Goal: Leave review/rating: Leave review/rating

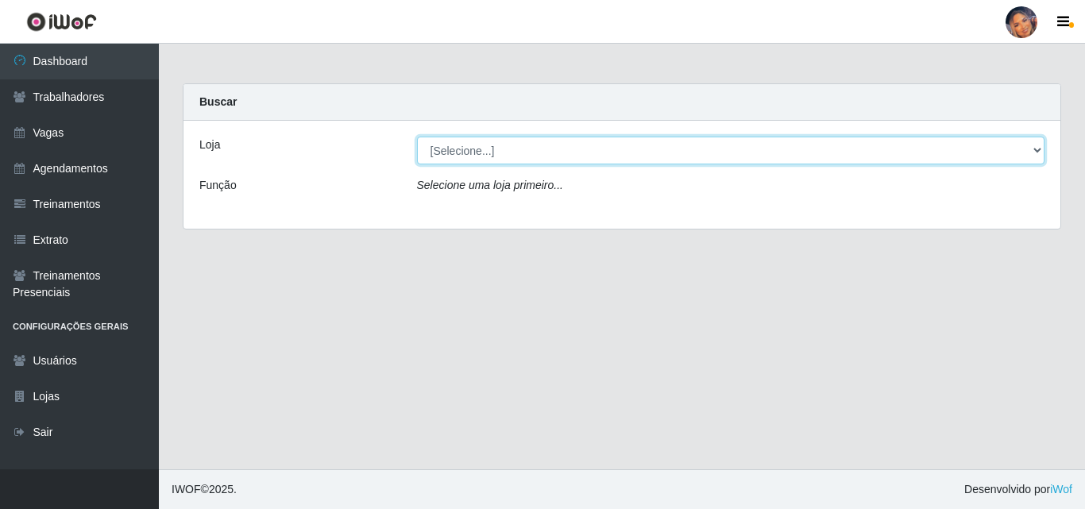
click at [494, 152] on select "[Selecione...] Supermercado Preço Bom" at bounding box center [731, 151] width 628 height 28
select select "169"
click at [417, 137] on select "[Selecione...] Supermercado Preço Bom" at bounding box center [731, 151] width 628 height 28
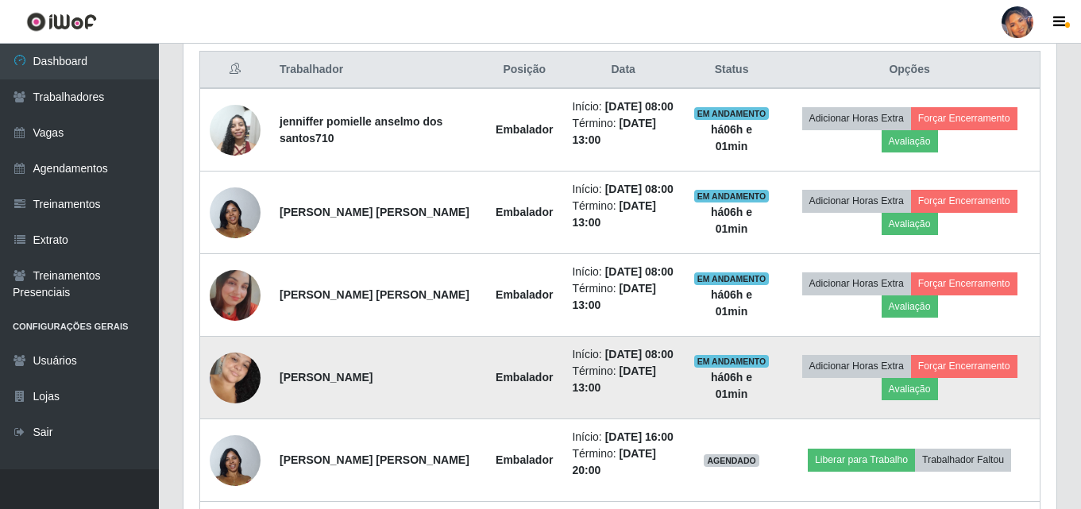
scroll to position [581, 0]
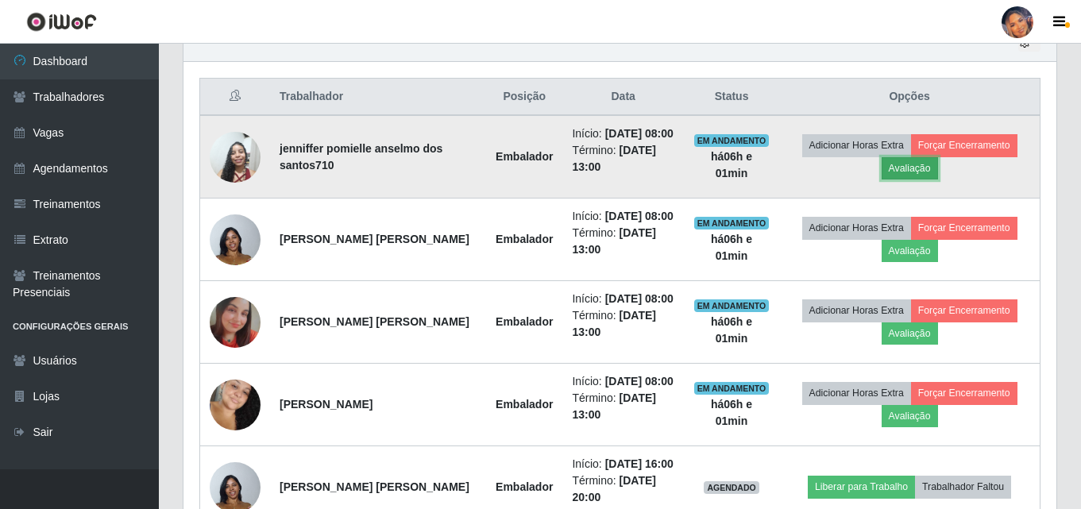
click at [918, 180] on button "Avaliação" at bounding box center [910, 168] width 56 height 22
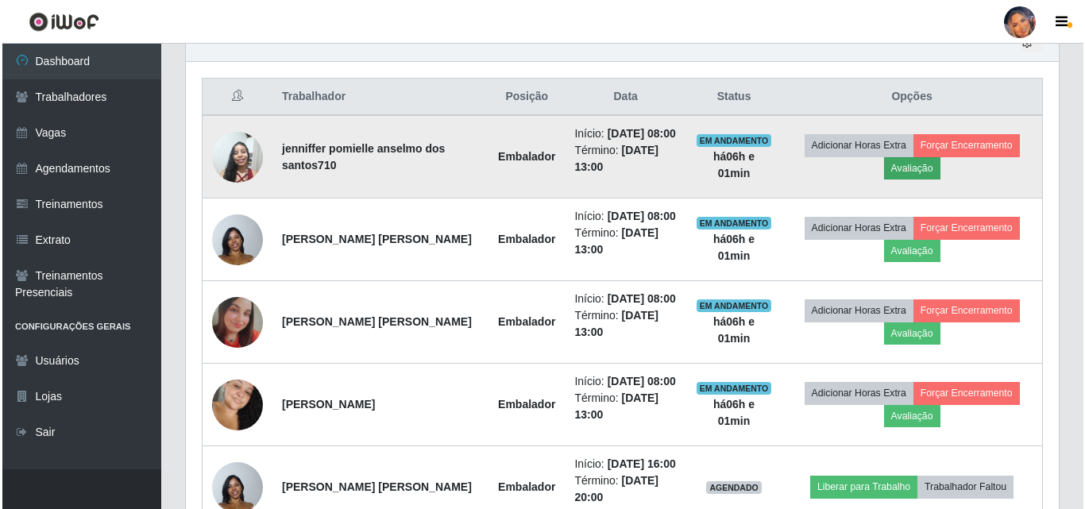
scroll to position [330, 865]
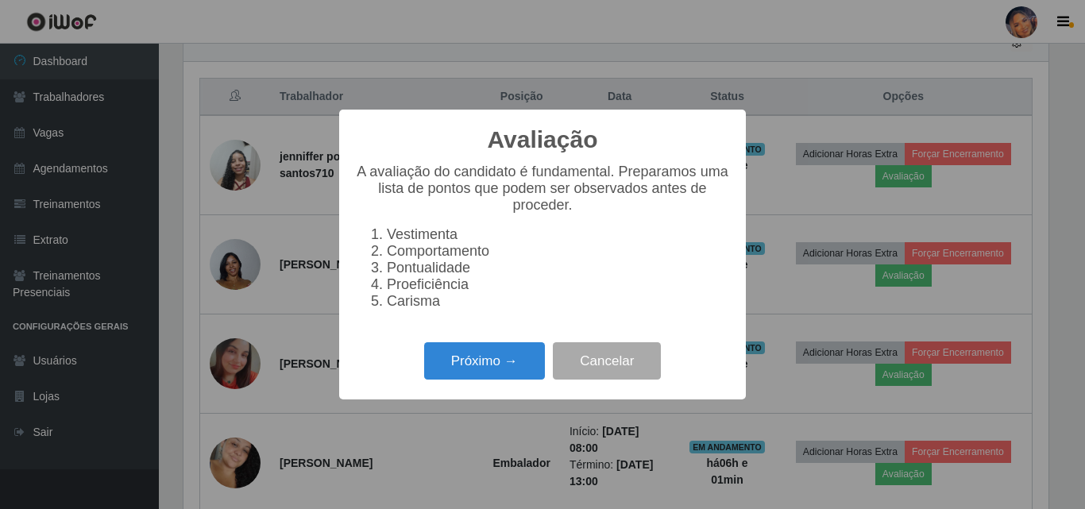
click at [509, 394] on div "Avaliação × A avaliação do candidato é fundamental. Preparamos uma lista de pon…" at bounding box center [542, 255] width 407 height 290
click at [511, 377] on button "Próximo →" at bounding box center [484, 360] width 121 height 37
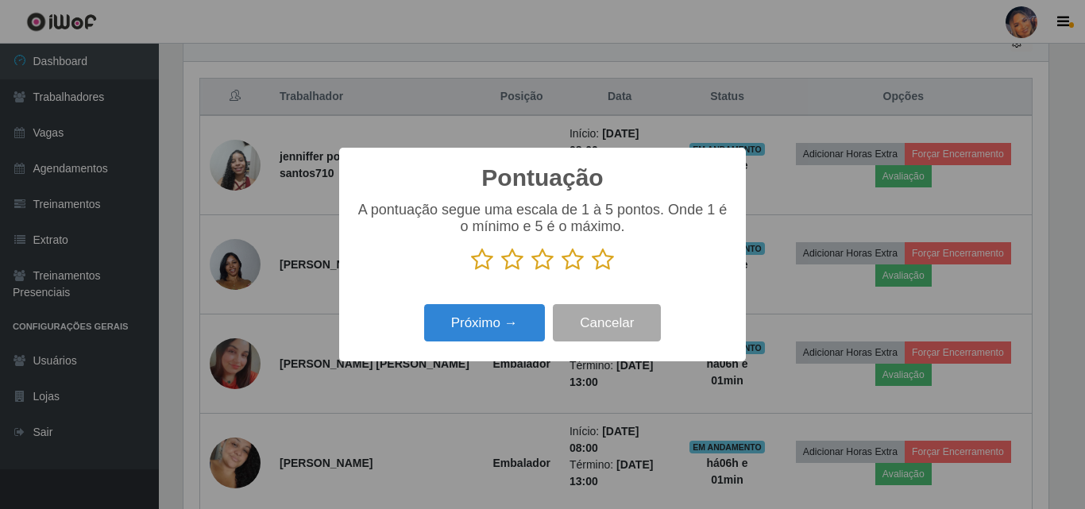
click at [601, 261] on icon at bounding box center [603, 260] width 22 height 24
click at [592, 272] on input "radio" at bounding box center [592, 272] width 0 height 0
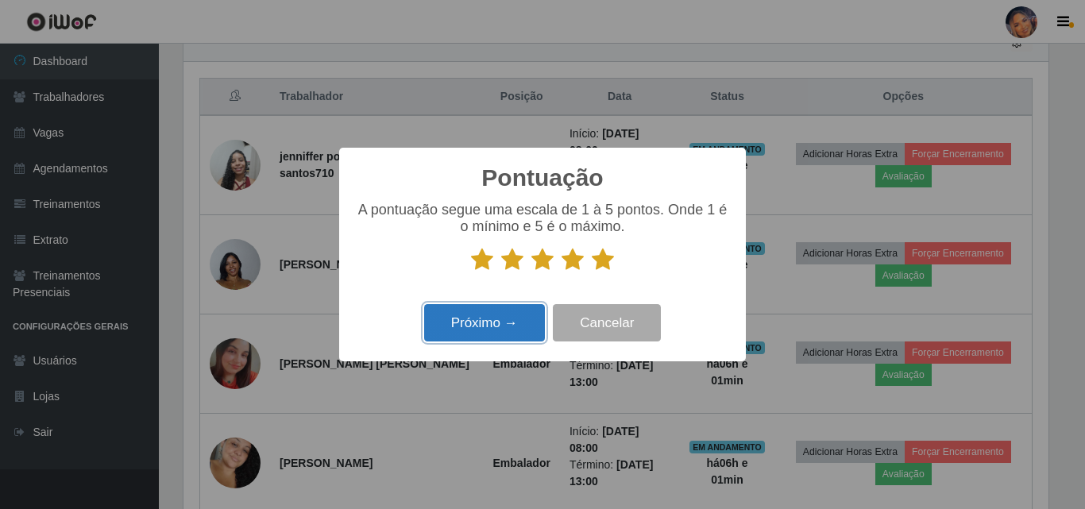
click at [518, 325] on button "Próximo →" at bounding box center [484, 322] width 121 height 37
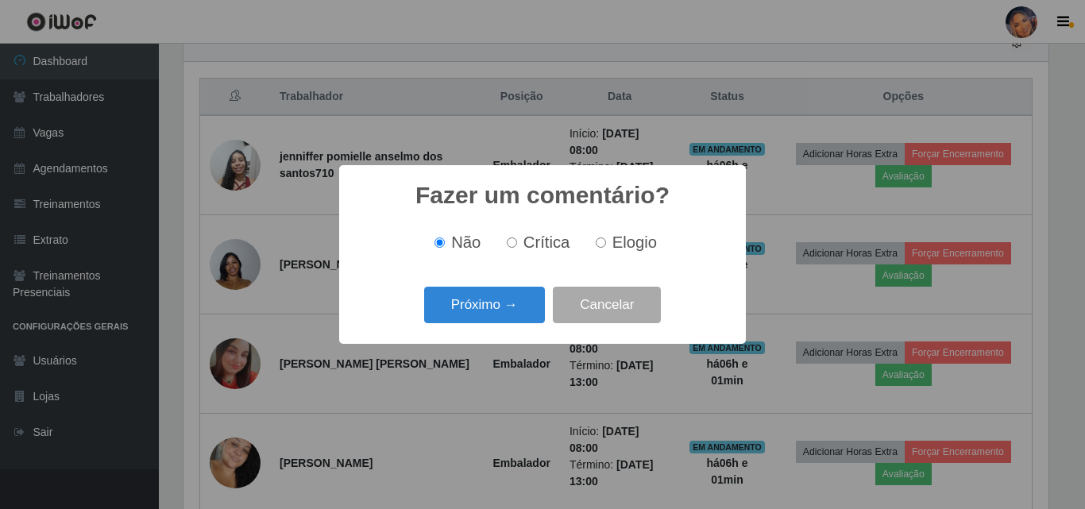
click at [518, 324] on button "Próximo →" at bounding box center [484, 305] width 121 height 37
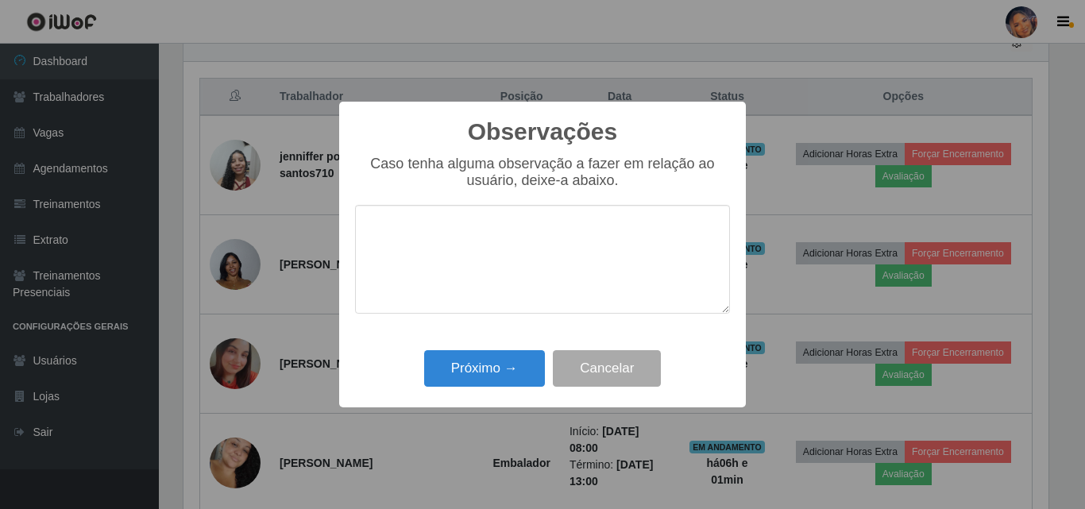
click at [518, 318] on div "Caso tenha alguma observação a fazer em relação ao usuário, deixe-a abaixo." at bounding box center [542, 243] width 375 height 174
click at [469, 256] on textarea at bounding box center [542, 259] width 375 height 109
type textarea "ok!"
click at [473, 355] on button "Próximo →" at bounding box center [484, 368] width 121 height 37
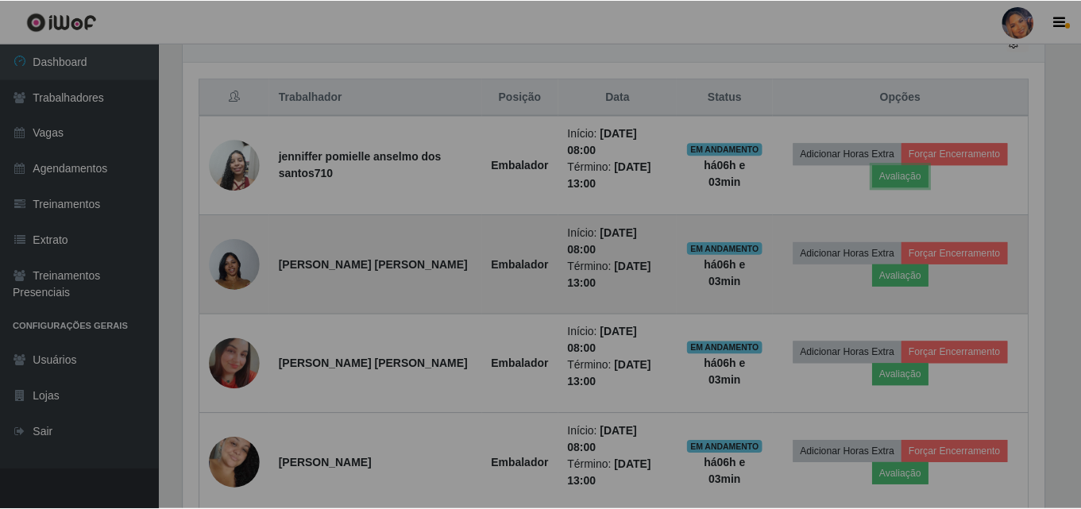
scroll to position [330, 873]
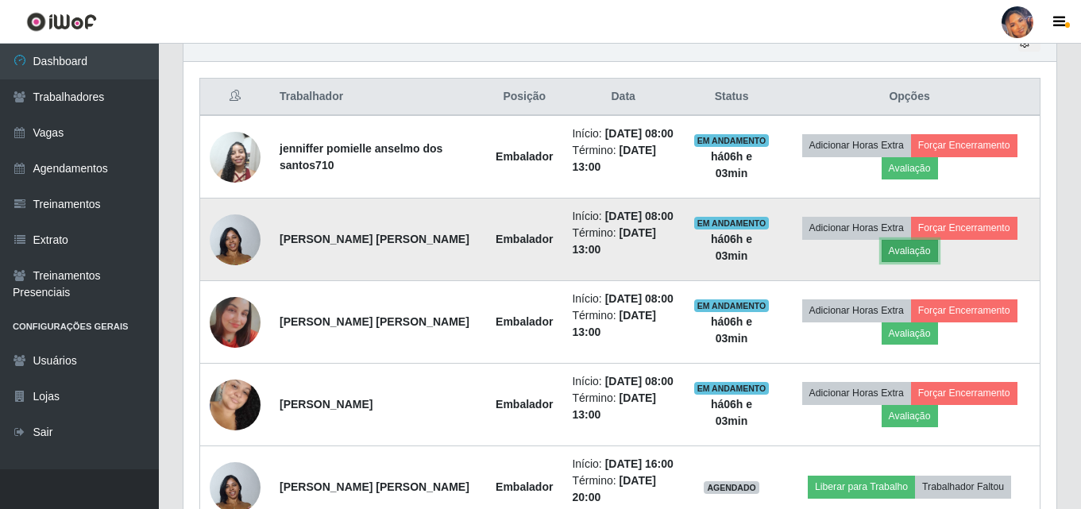
click at [931, 262] on button "Avaliação" at bounding box center [910, 251] width 56 height 22
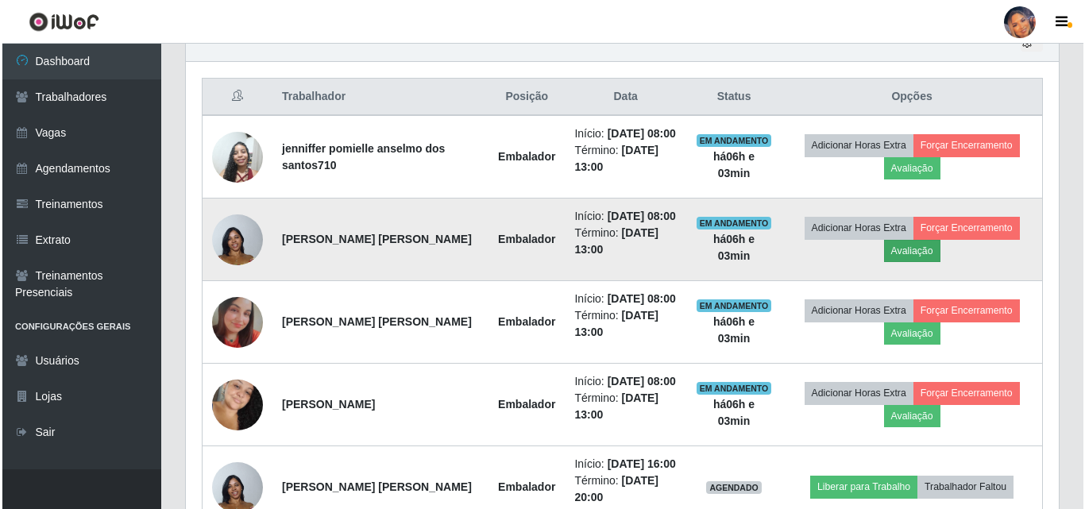
scroll to position [330, 865]
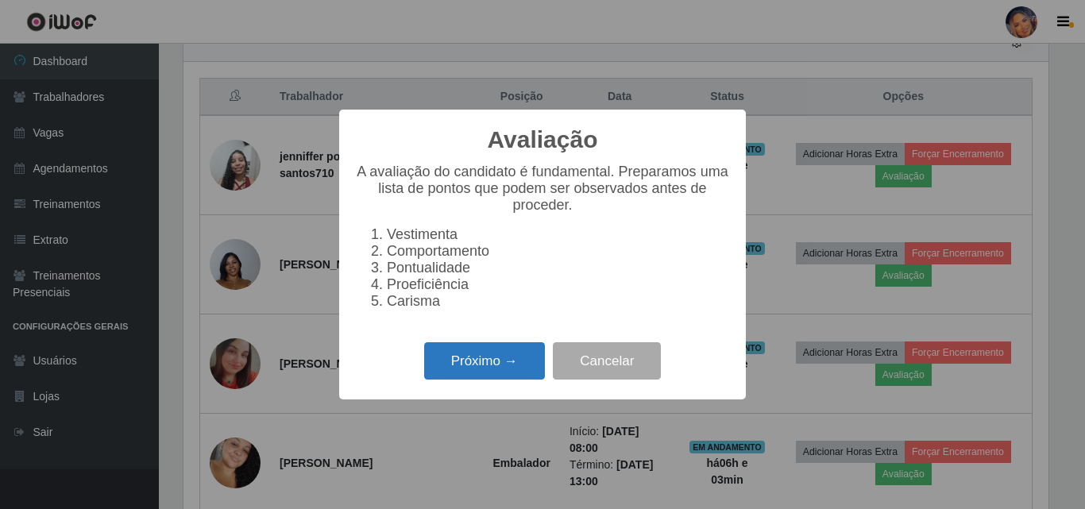
click at [507, 373] on button "Próximo →" at bounding box center [484, 360] width 121 height 37
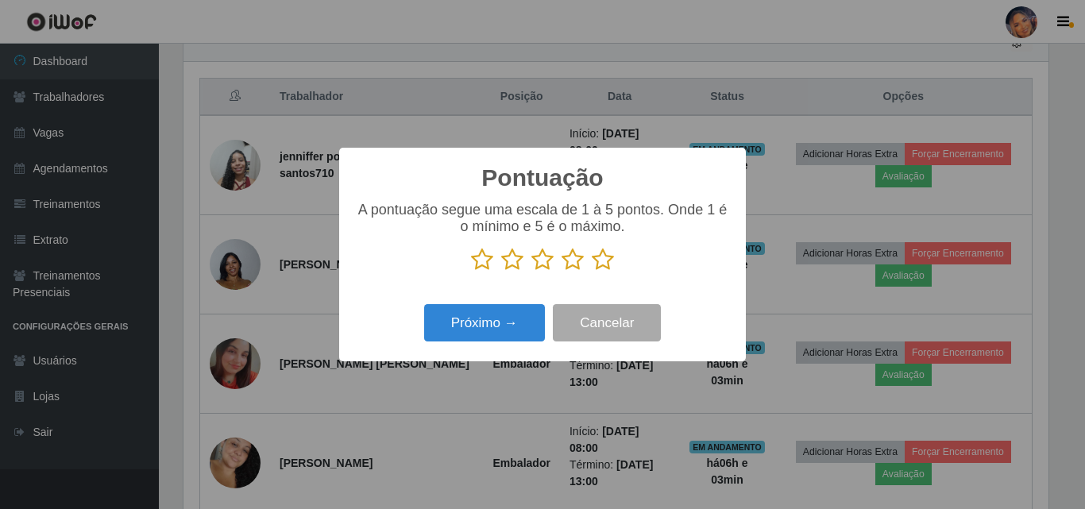
click at [603, 269] on icon at bounding box center [603, 260] width 22 height 24
click at [592, 272] on input "radio" at bounding box center [592, 272] width 0 height 0
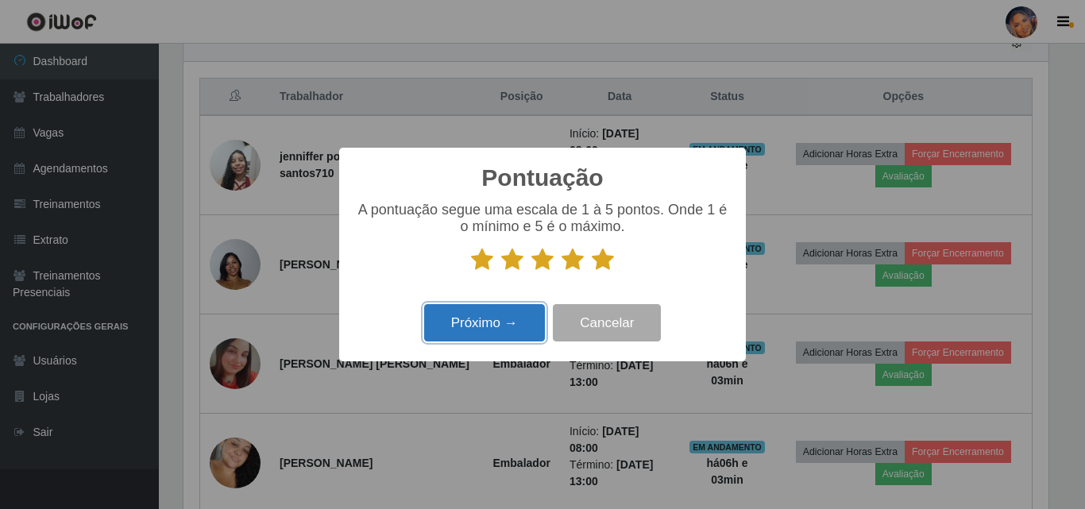
click at [508, 326] on button "Próximo →" at bounding box center [484, 322] width 121 height 37
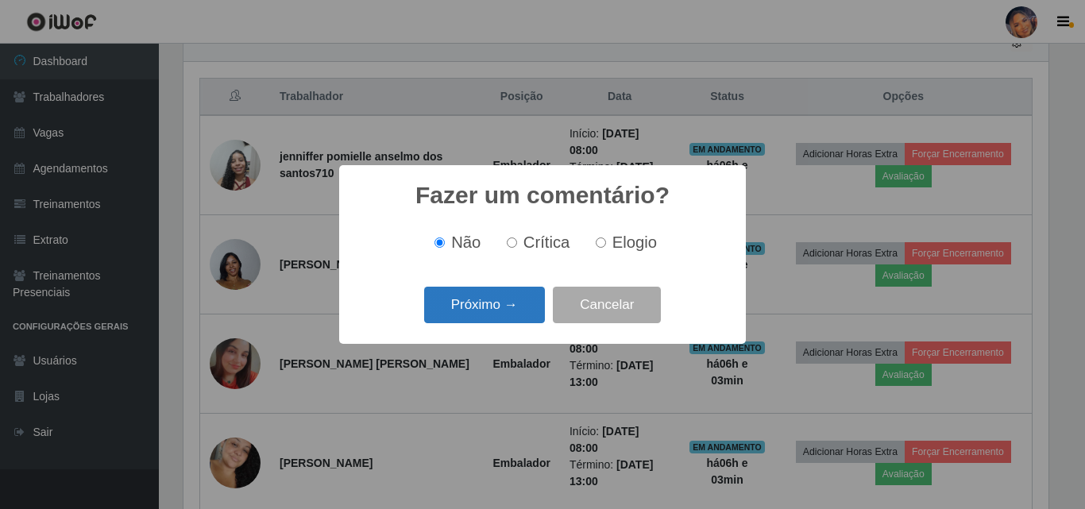
click at [508, 319] on button "Próximo →" at bounding box center [484, 305] width 121 height 37
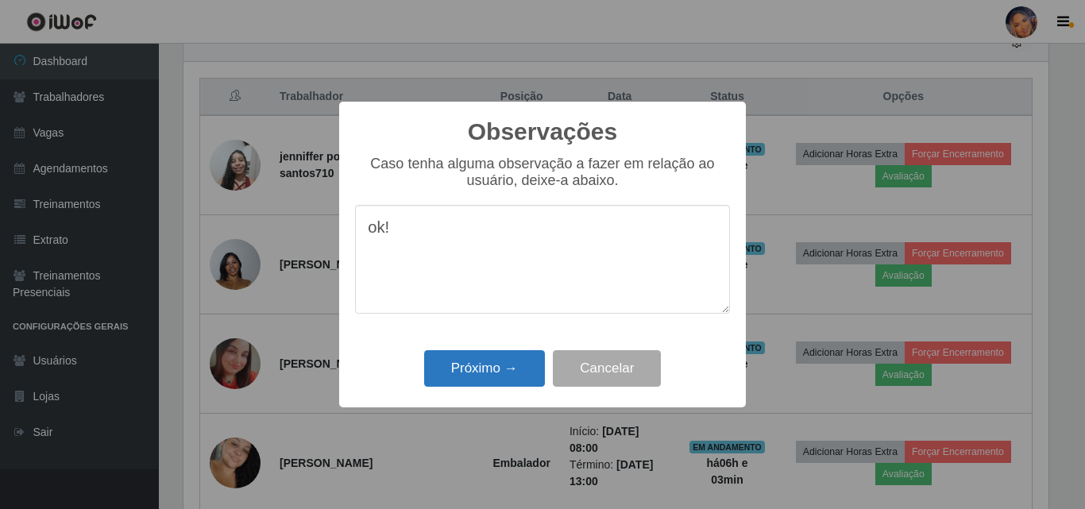
type textarea "ok!"
click at [465, 369] on button "Próximo →" at bounding box center [484, 368] width 121 height 37
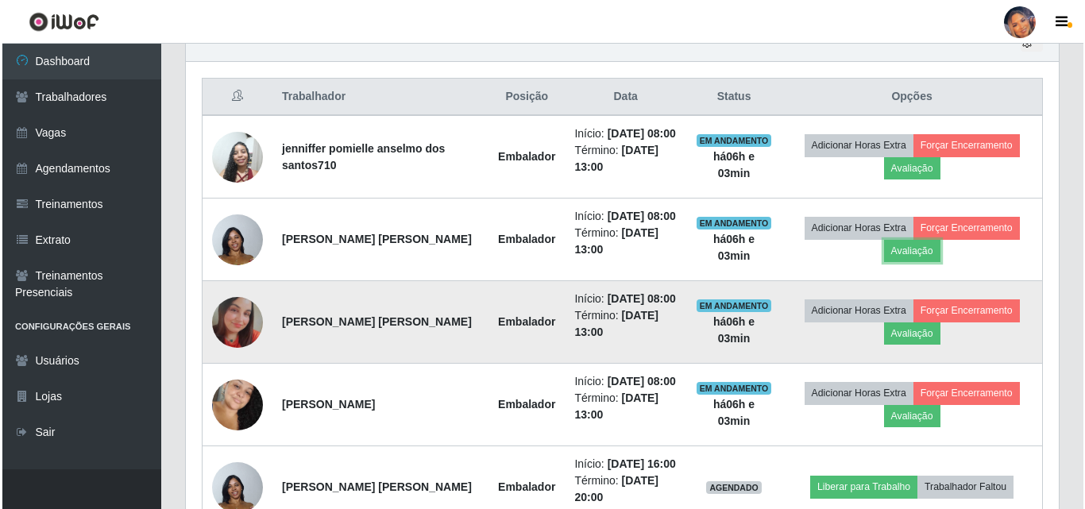
scroll to position [660, 0]
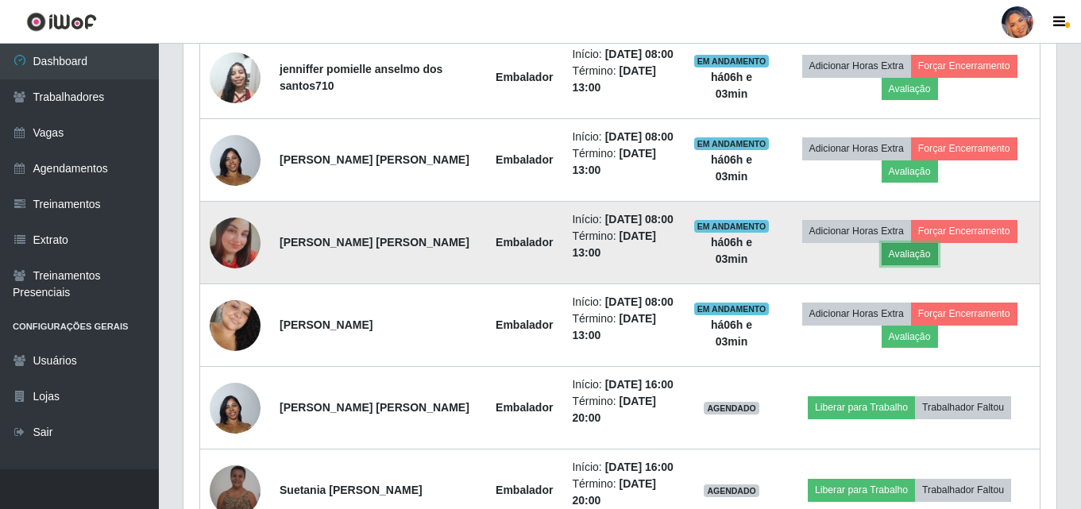
click at [913, 265] on button "Avaliação" at bounding box center [910, 254] width 56 height 22
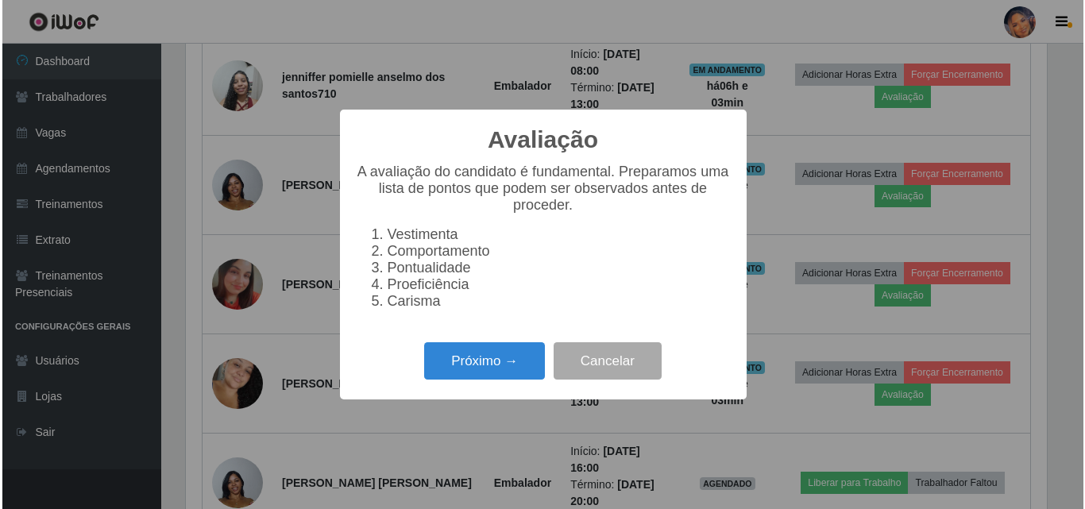
scroll to position [330, 865]
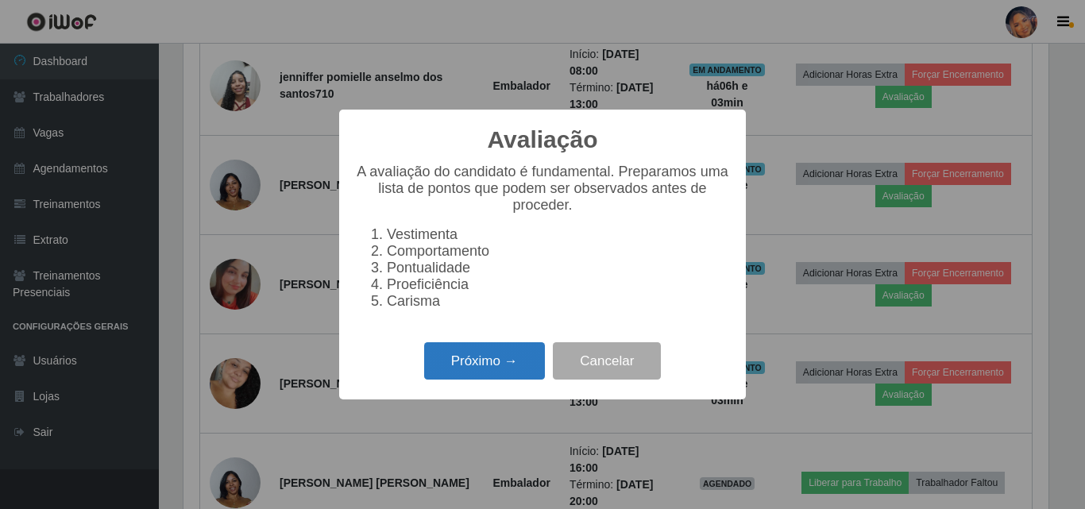
click at [476, 380] on button "Próximo →" at bounding box center [484, 360] width 121 height 37
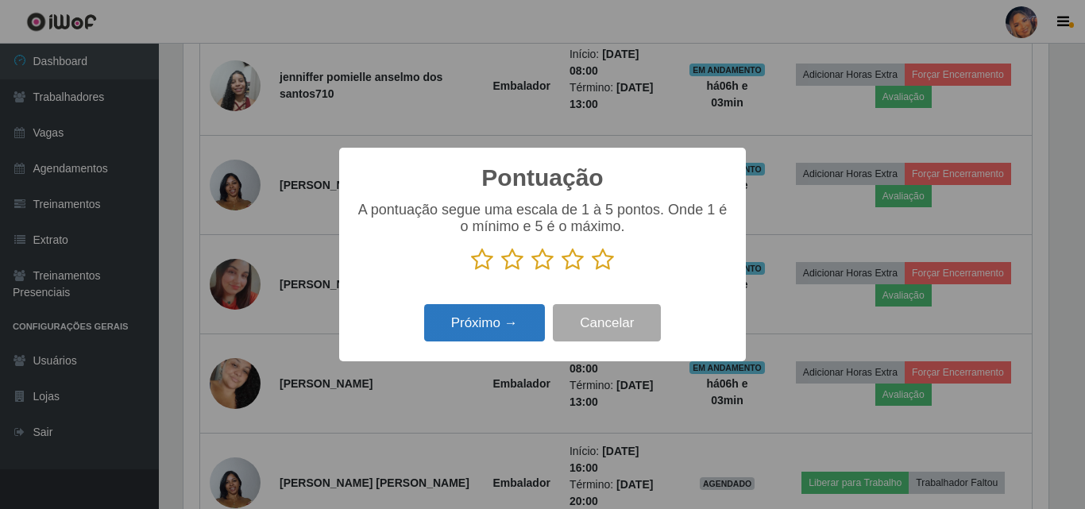
scroll to position [794088, 793552]
click at [601, 264] on icon at bounding box center [603, 260] width 22 height 24
click at [592, 272] on input "radio" at bounding box center [592, 272] width 0 height 0
click at [497, 338] on button "Próximo →" at bounding box center [484, 322] width 121 height 37
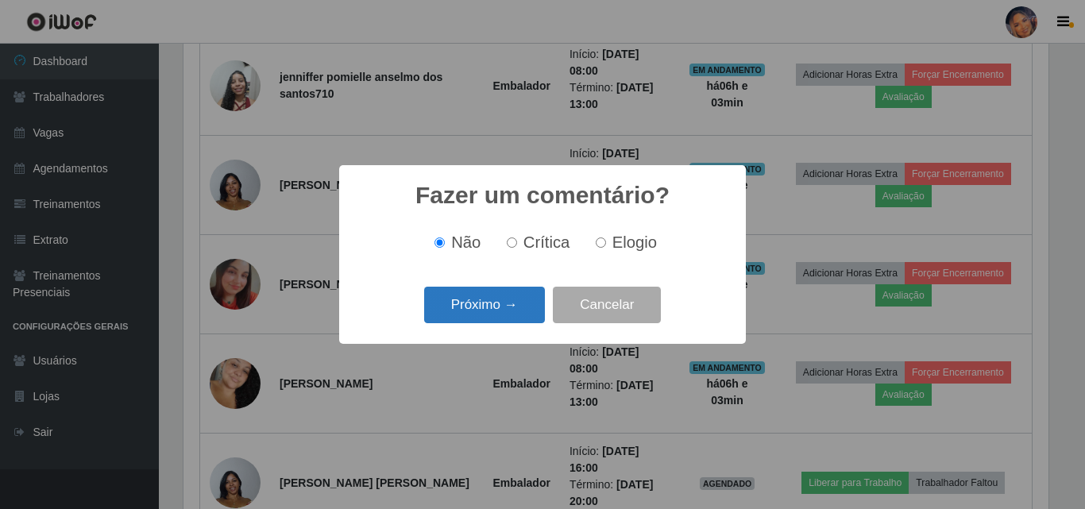
click at [489, 316] on button "Próximo →" at bounding box center [484, 305] width 121 height 37
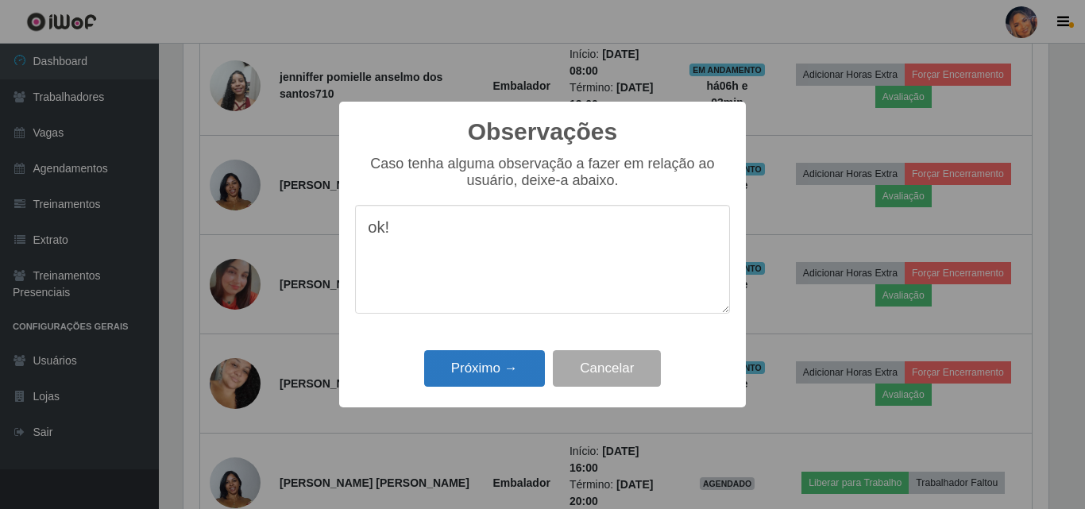
type textarea "ok!"
click at [466, 365] on button "Próximo →" at bounding box center [484, 368] width 121 height 37
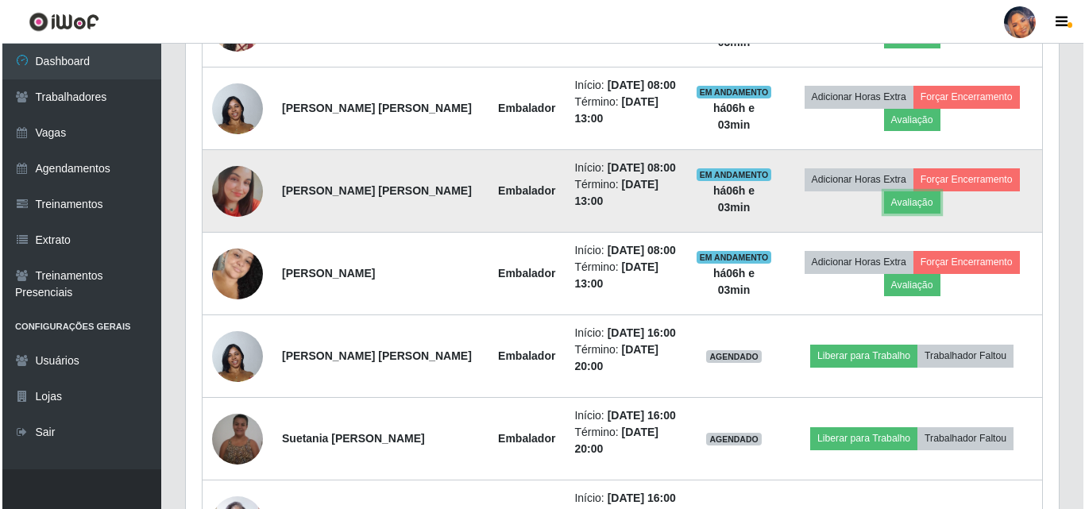
scroll to position [740, 0]
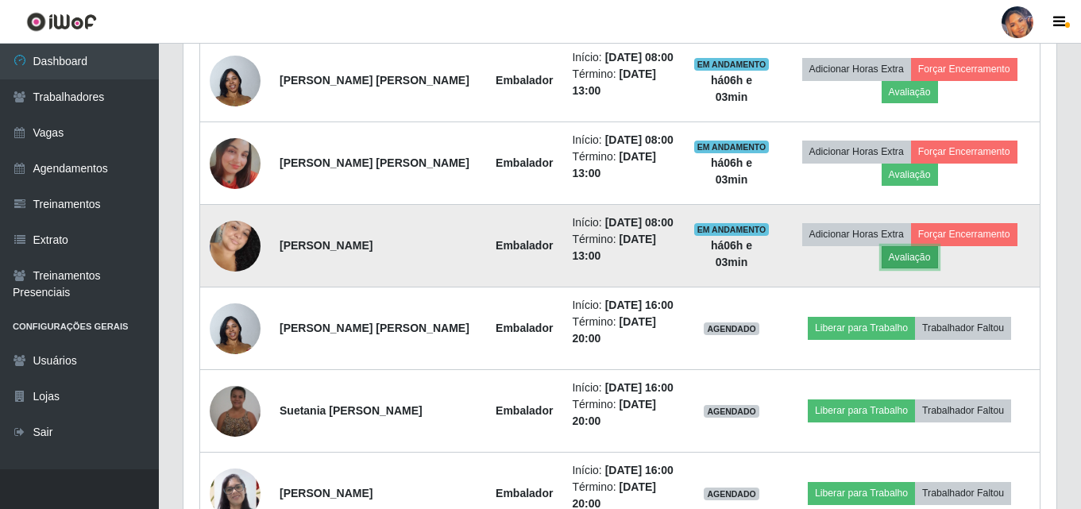
click at [914, 269] on button "Avaliação" at bounding box center [910, 257] width 56 height 22
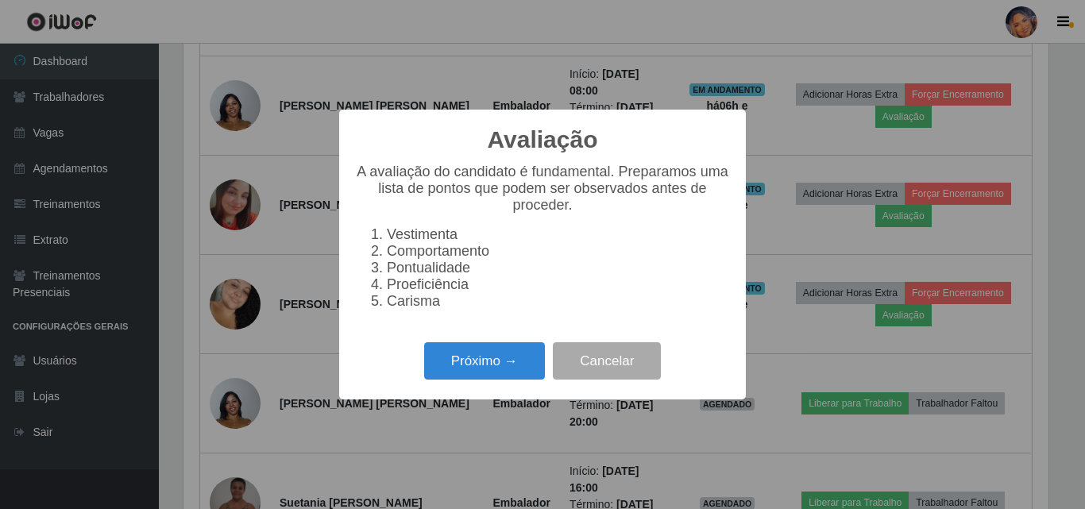
scroll to position [330, 865]
click at [466, 362] on button "Próximo →" at bounding box center [484, 360] width 121 height 37
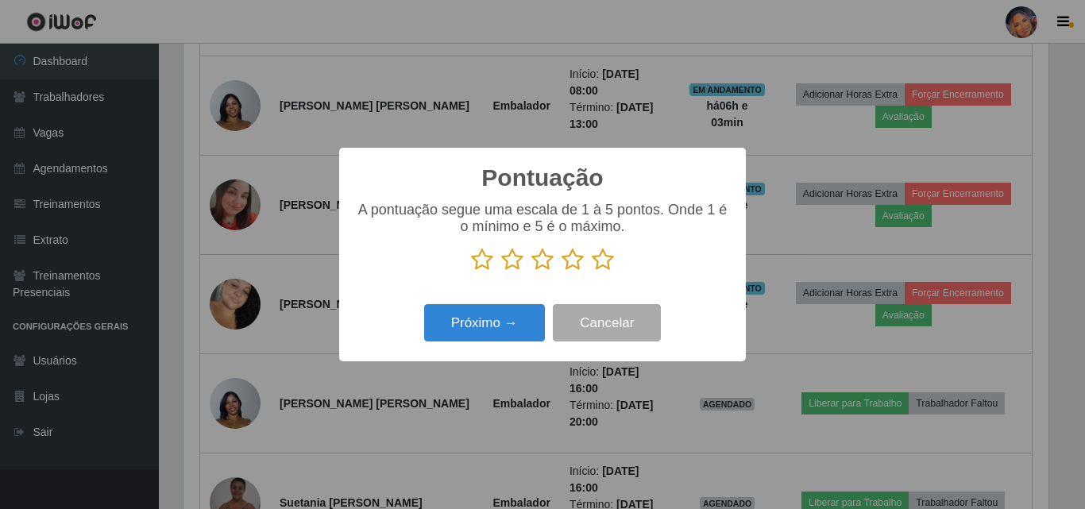
scroll to position [794088, 793552]
click at [602, 261] on icon at bounding box center [603, 260] width 22 height 24
click at [592, 272] on input "radio" at bounding box center [592, 272] width 0 height 0
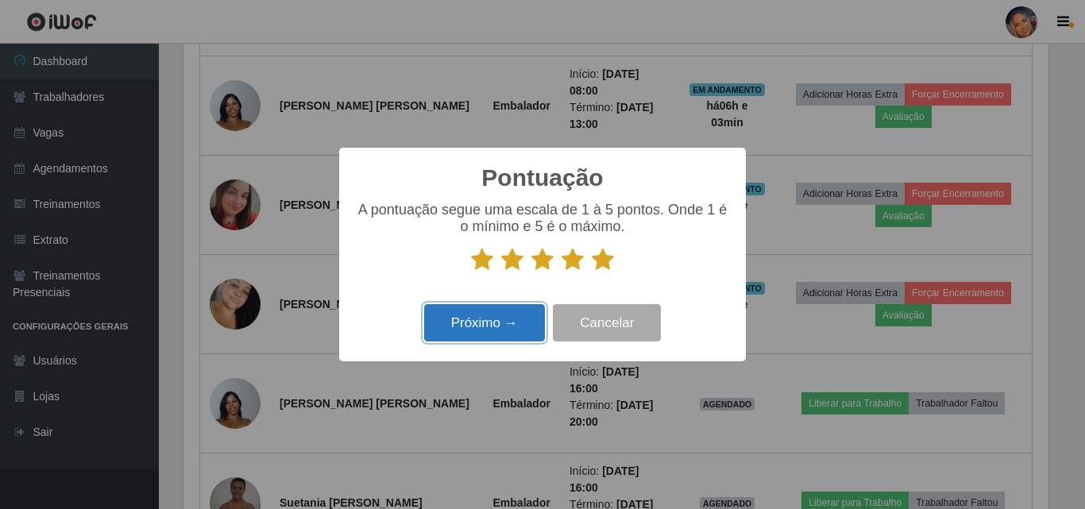
click at [514, 326] on button "Próximo →" at bounding box center [484, 322] width 121 height 37
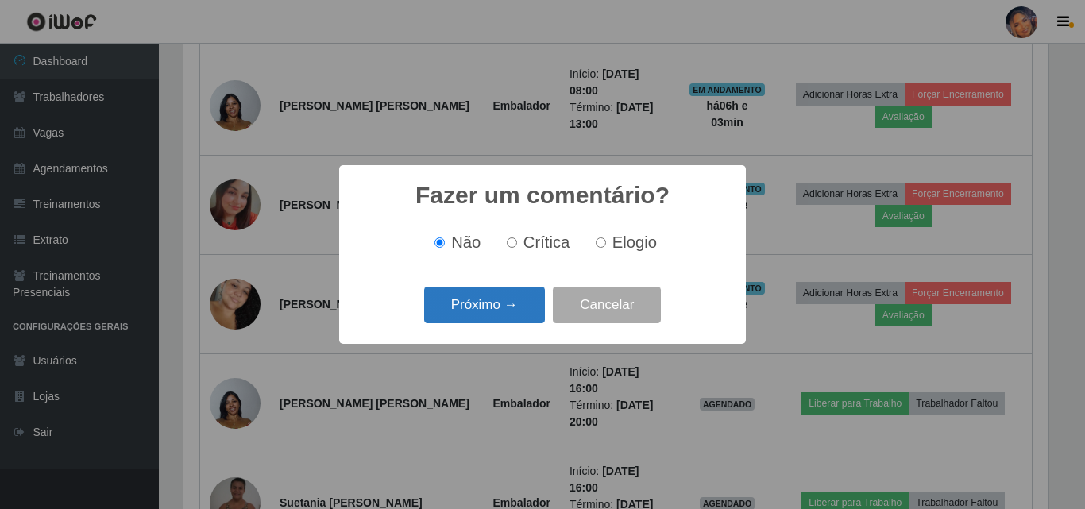
click at [511, 315] on button "Próximo →" at bounding box center [484, 305] width 121 height 37
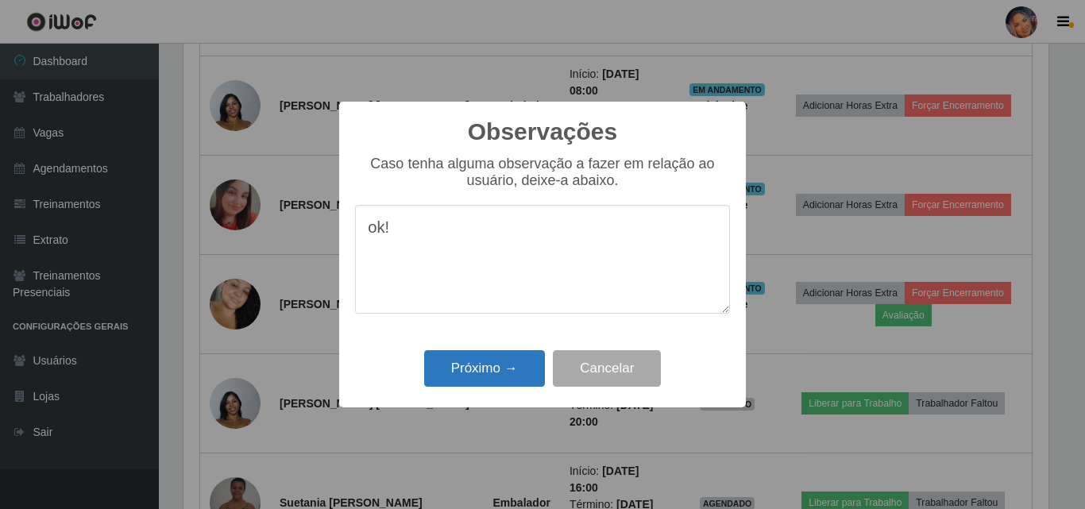
type textarea "ok!"
click at [500, 384] on button "Próximo →" at bounding box center [484, 368] width 121 height 37
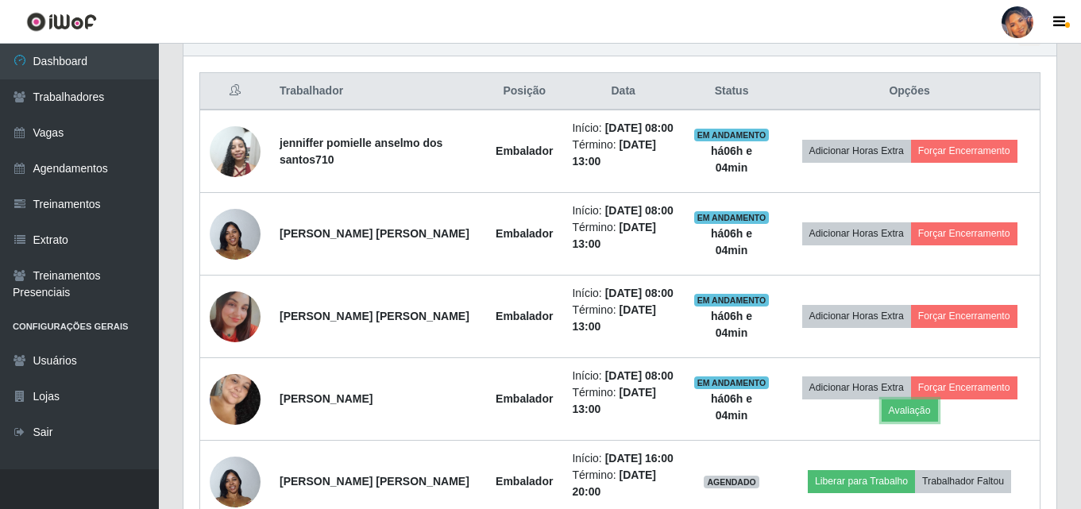
scroll to position [501, 0]
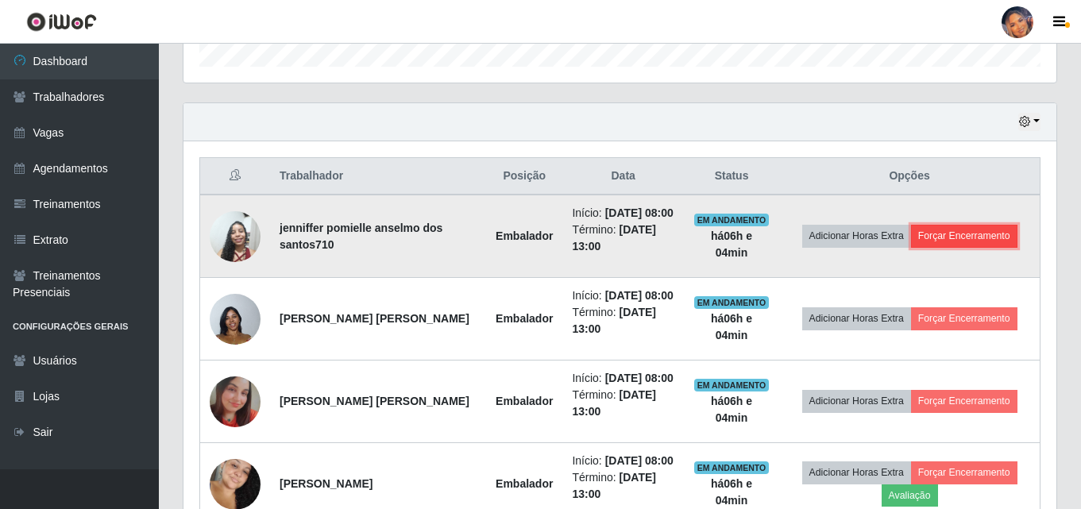
click at [960, 237] on button "Forçar Encerramento" at bounding box center [964, 236] width 106 height 22
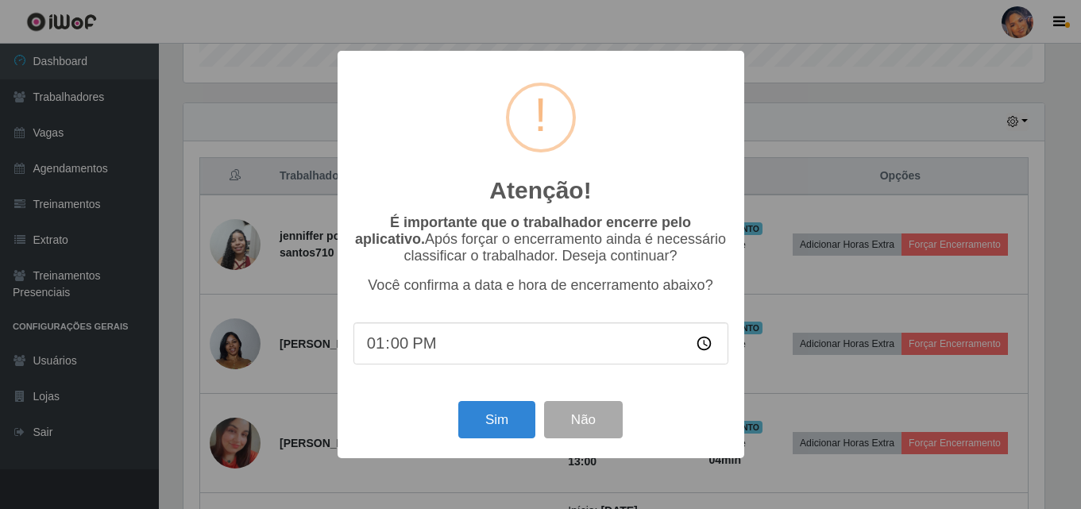
scroll to position [330, 865]
click at [497, 435] on button "Sim" at bounding box center [498, 419] width 77 height 37
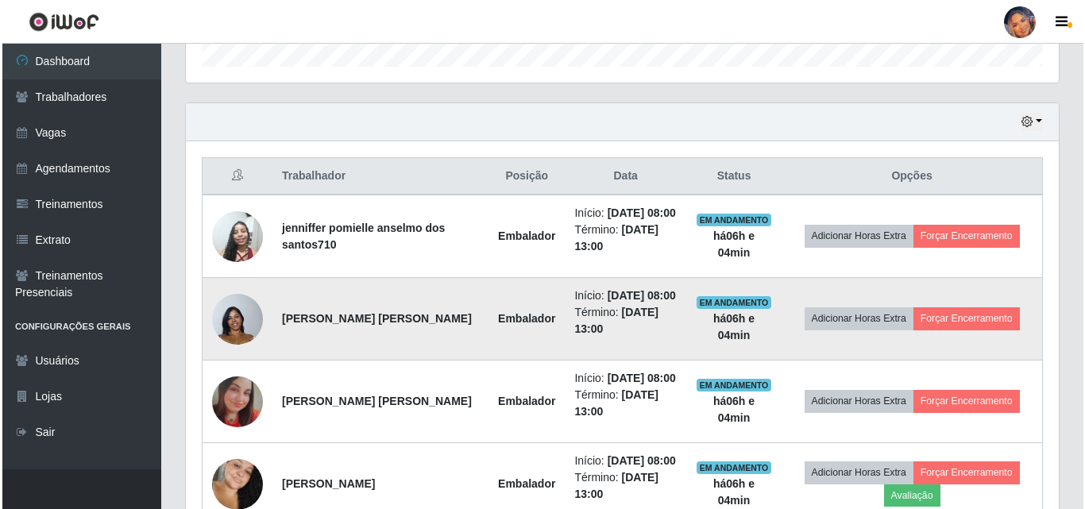
scroll to position [0, 0]
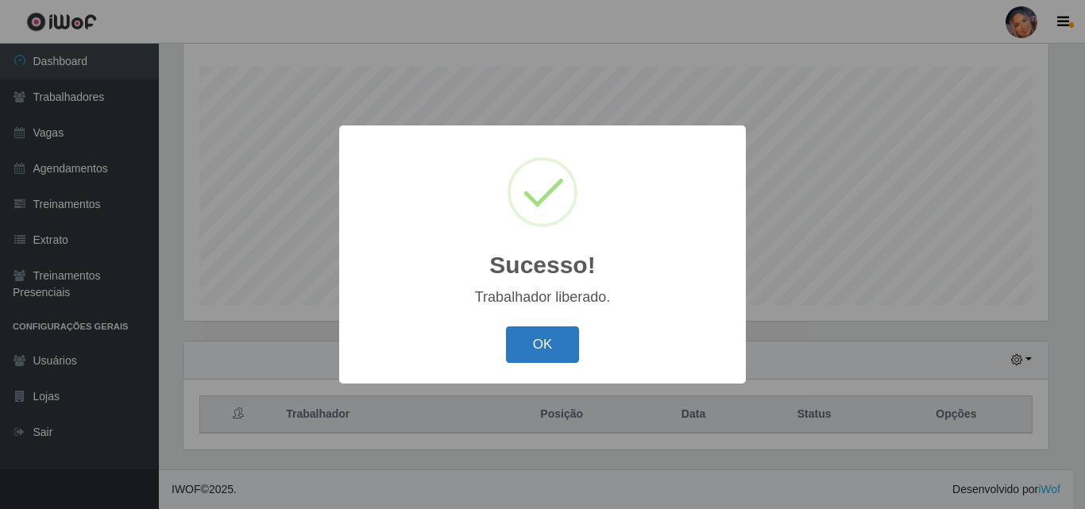
click at [535, 332] on button "OK" at bounding box center [543, 345] width 74 height 37
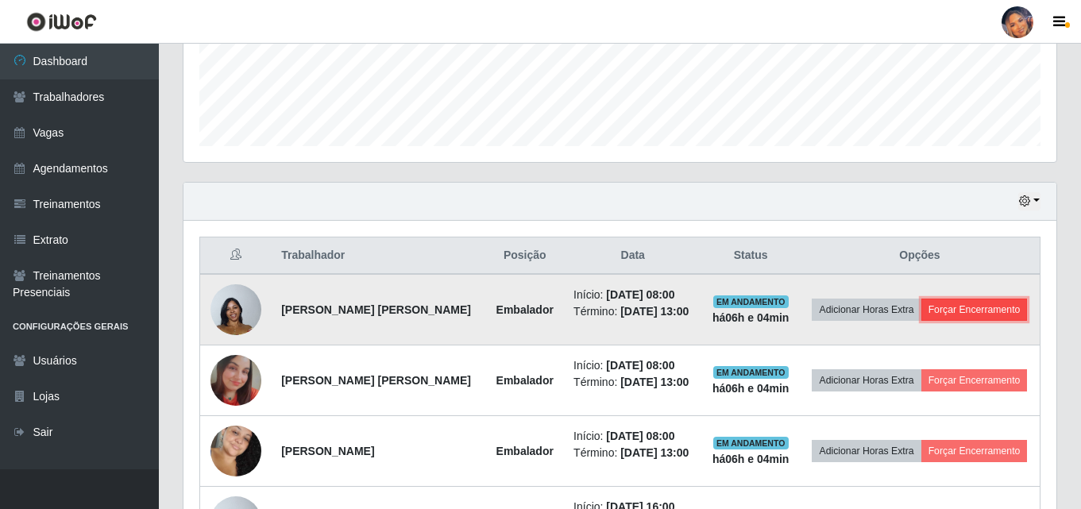
click at [994, 308] on button "Forçar Encerramento" at bounding box center [975, 310] width 106 height 22
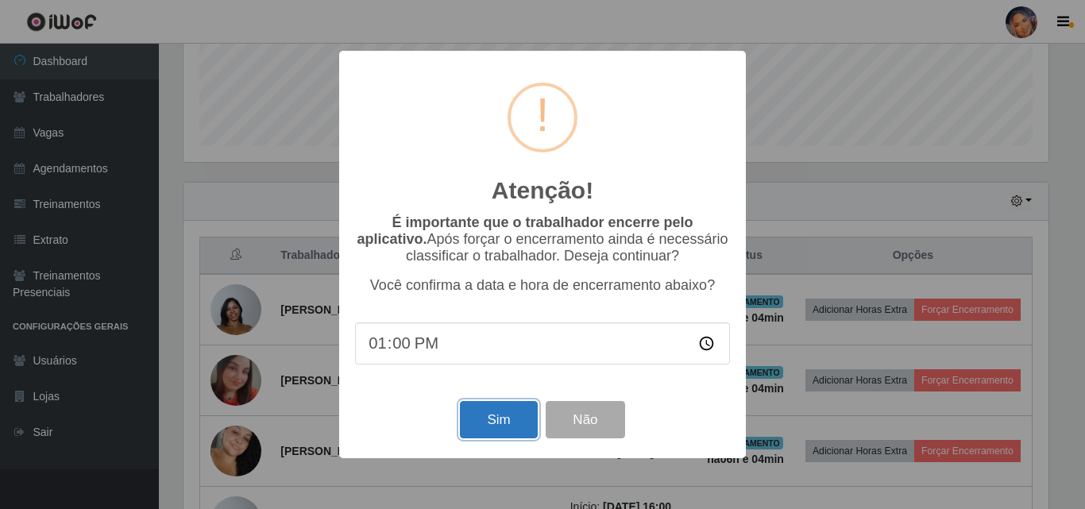
click at [498, 431] on button "Sim" at bounding box center [498, 419] width 77 height 37
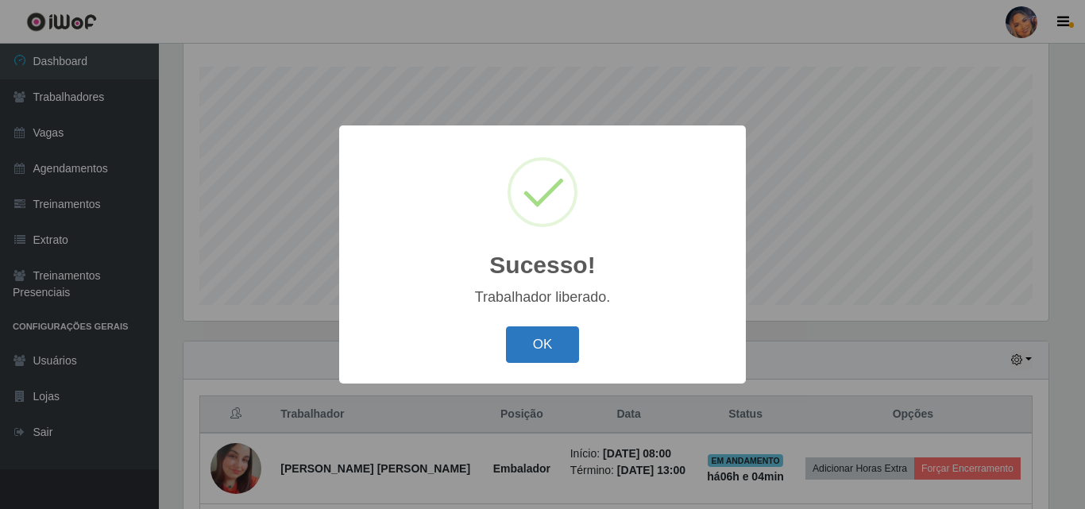
click at [548, 351] on button "OK" at bounding box center [543, 345] width 74 height 37
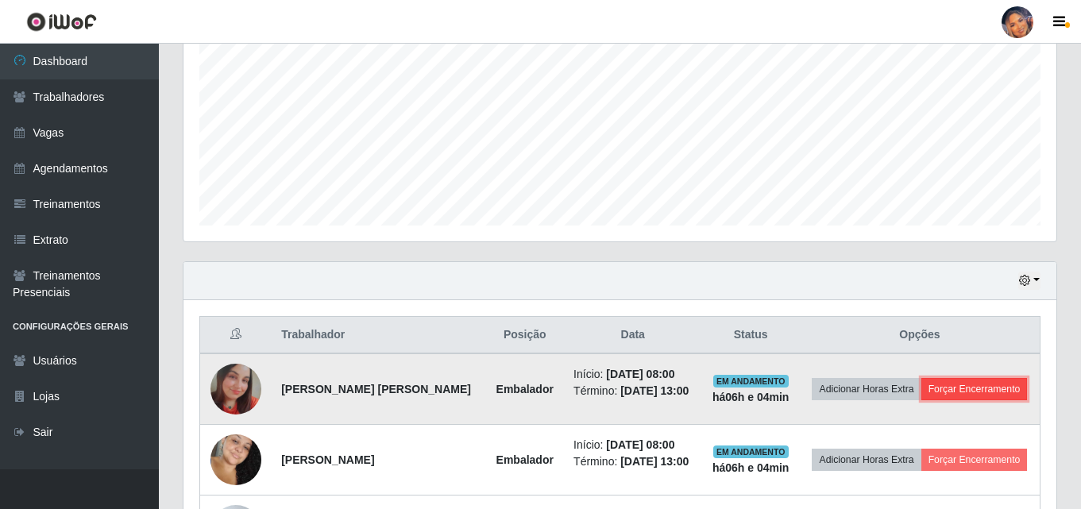
click at [961, 390] on button "Forçar Encerramento" at bounding box center [975, 389] width 106 height 22
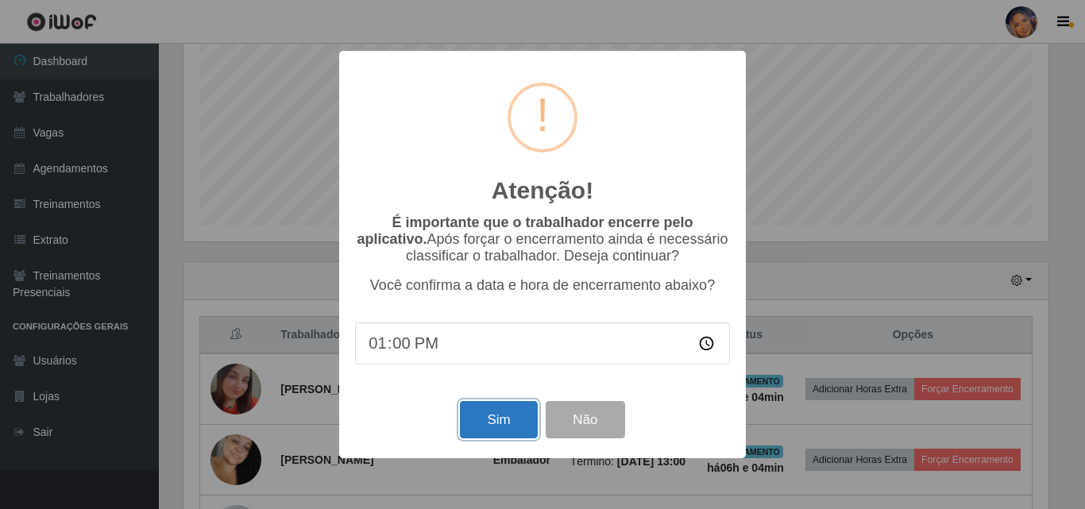
click at [499, 420] on button "Sim" at bounding box center [498, 419] width 77 height 37
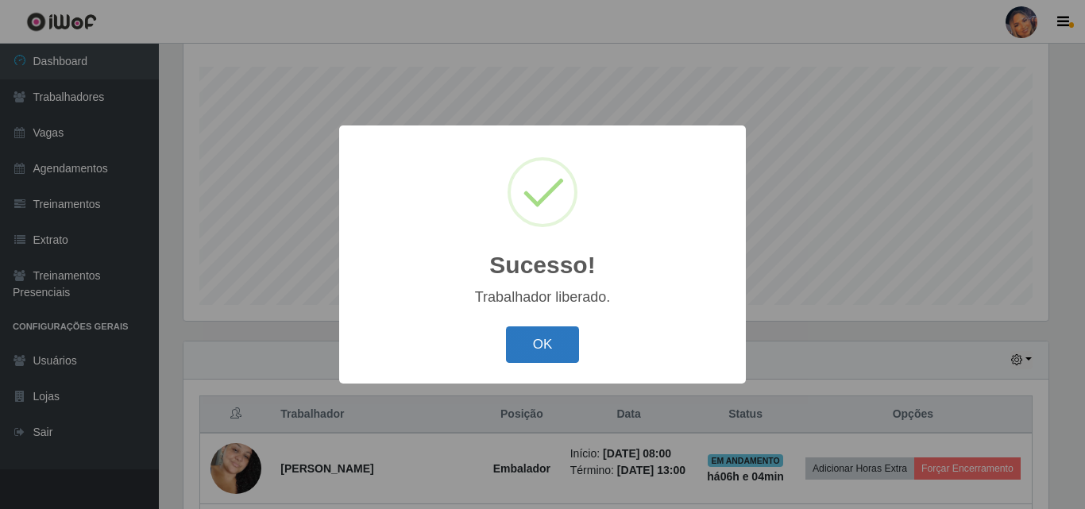
click at [535, 343] on button "OK" at bounding box center [543, 345] width 74 height 37
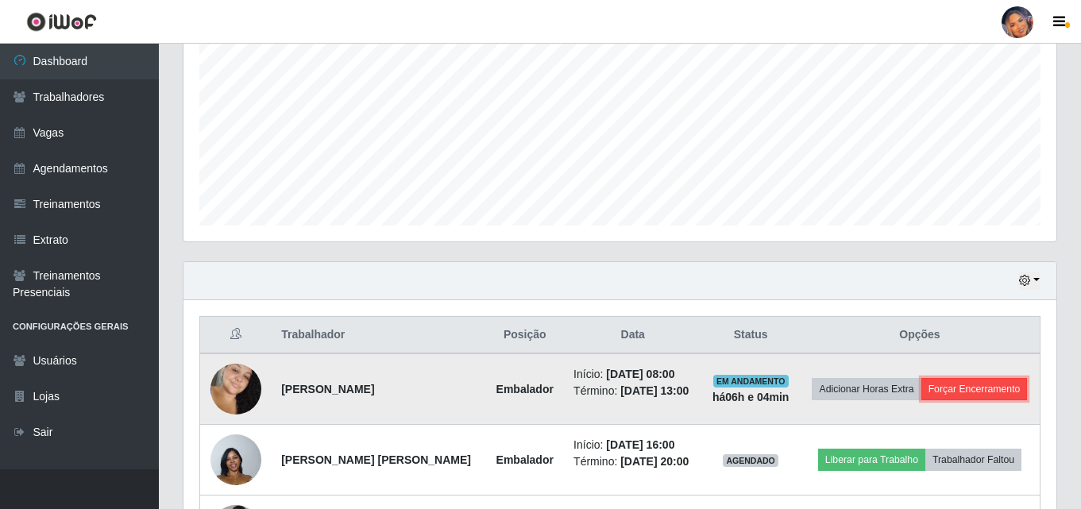
click at [1014, 395] on button "Forçar Encerramento" at bounding box center [975, 389] width 106 height 22
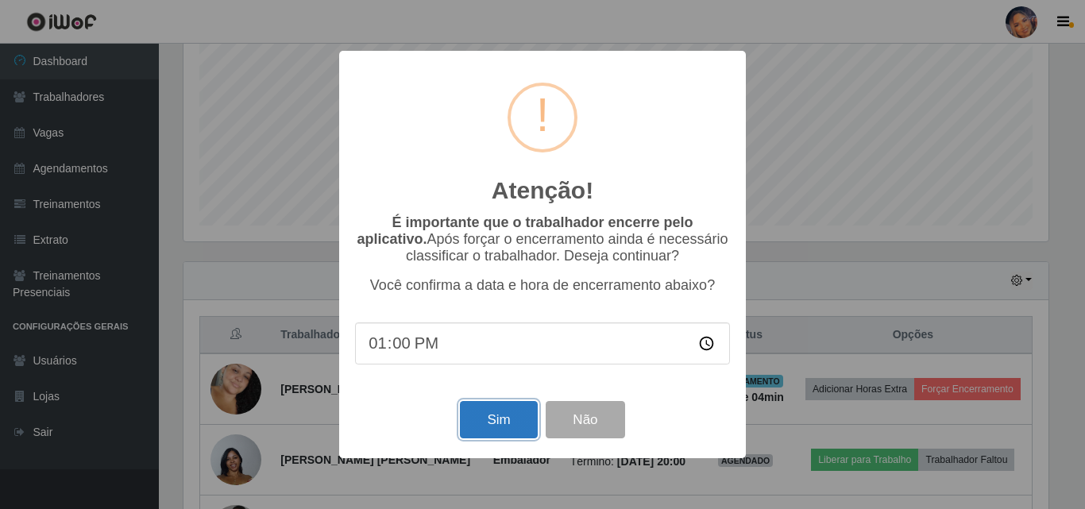
click at [504, 416] on button "Sim" at bounding box center [498, 419] width 77 height 37
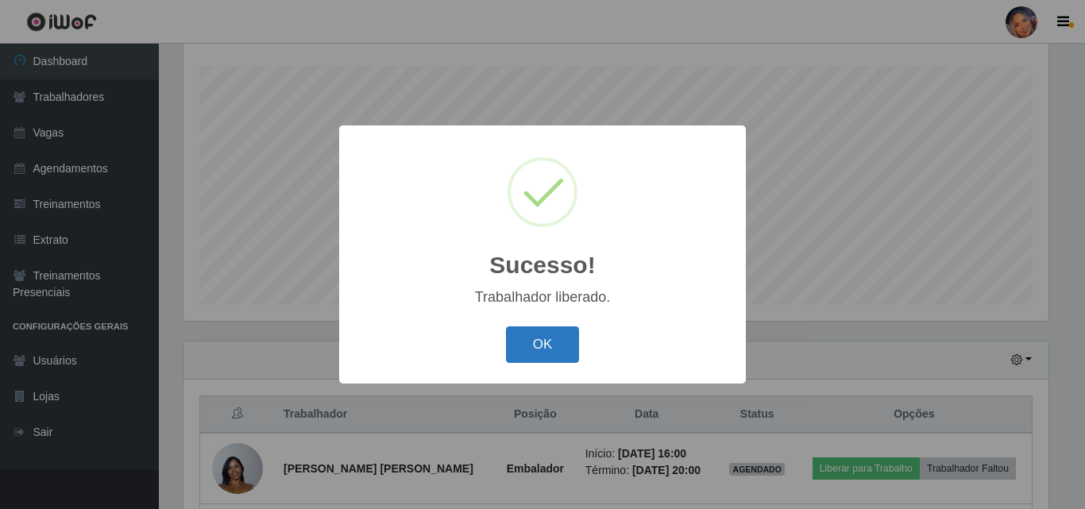
click at [535, 335] on button "OK" at bounding box center [543, 345] width 74 height 37
